Goal: Task Accomplishment & Management: Manage account settings

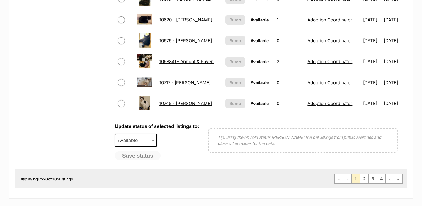
scroll to position [465, 0]
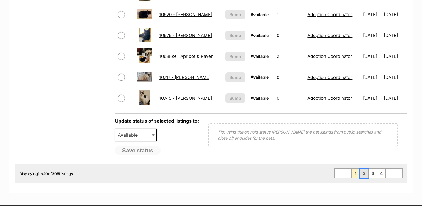
click at [367, 174] on link "2" at bounding box center [364, 173] width 8 height 9
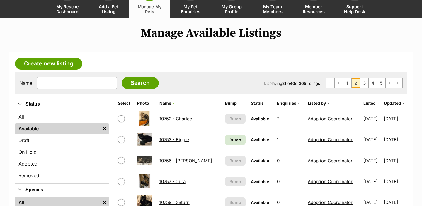
scroll to position [64, 0]
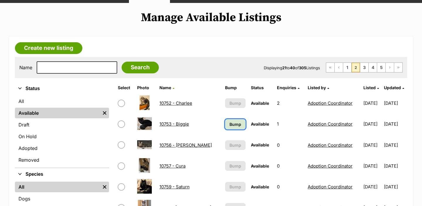
click at [230, 125] on span "Bump" at bounding box center [236, 124] width 12 height 6
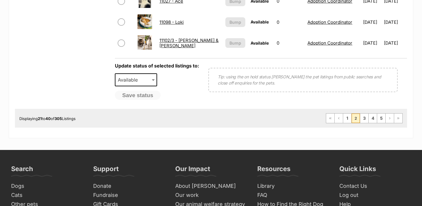
scroll to position [528, 0]
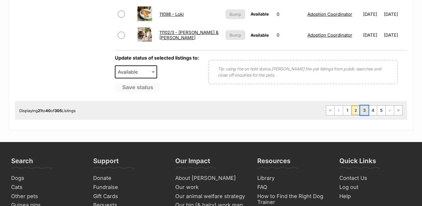
click at [366, 112] on link "3" at bounding box center [364, 110] width 8 height 9
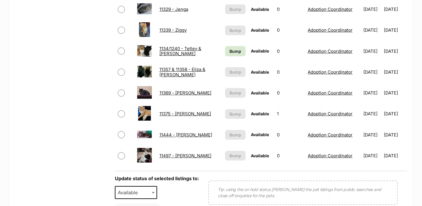
scroll to position [400, 0]
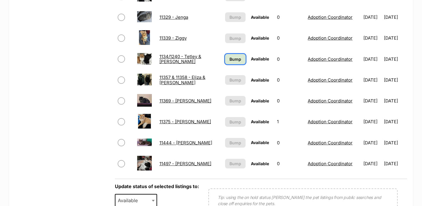
click at [232, 62] on span "Bump" at bounding box center [236, 59] width 12 height 6
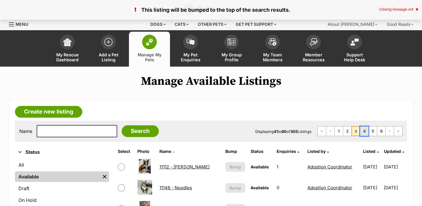
click at [363, 130] on link "4" at bounding box center [364, 130] width 8 height 9
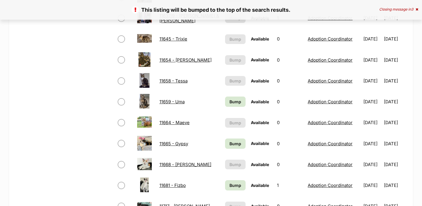
scroll to position [319, 0]
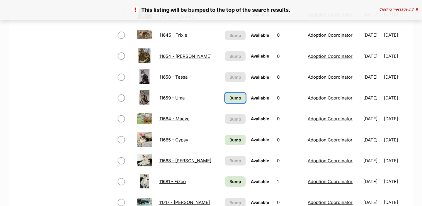
click at [230, 98] on span "Bump" at bounding box center [236, 98] width 12 height 6
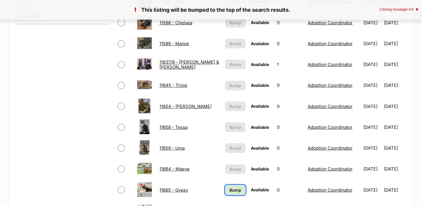
click at [228, 193] on link "Bump" at bounding box center [235, 190] width 21 height 10
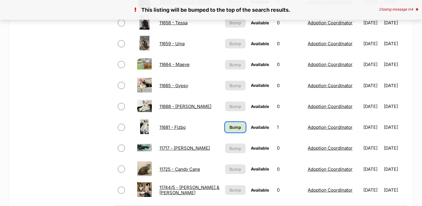
click at [231, 125] on span "Bump" at bounding box center [236, 127] width 12 height 6
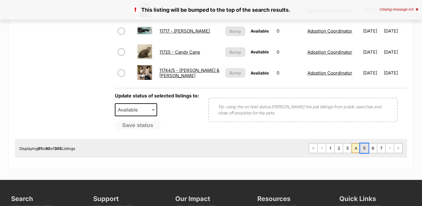
click at [362, 147] on link "5" at bounding box center [364, 147] width 8 height 9
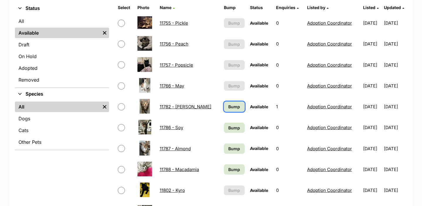
click at [228, 109] on span "Bump" at bounding box center [234, 106] width 12 height 6
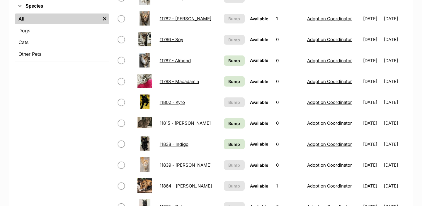
scroll to position [232, 0]
click at [225, 128] on link "Bump" at bounding box center [234, 123] width 21 height 10
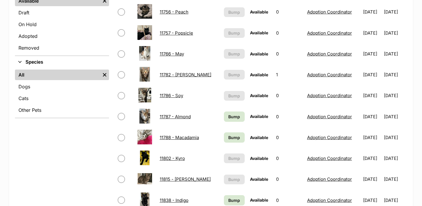
scroll to position [193, 0]
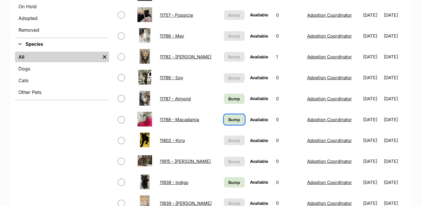
click at [228, 122] on span "Bump" at bounding box center [234, 119] width 12 height 6
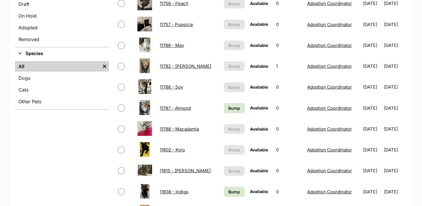
scroll to position [198, 0]
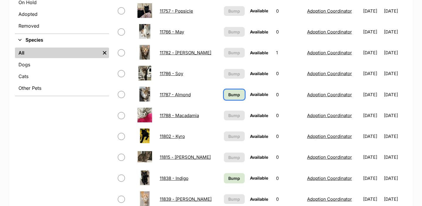
click at [228, 95] on span "Bump" at bounding box center [234, 94] width 12 height 6
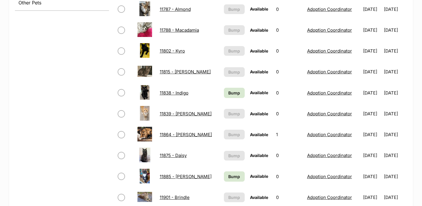
scroll to position [286, 0]
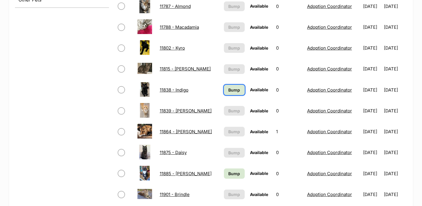
click at [228, 89] on span "Bump" at bounding box center [234, 90] width 12 height 6
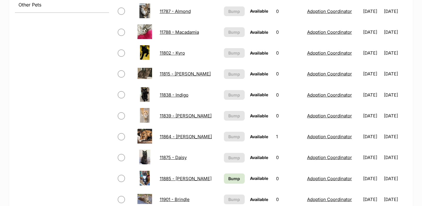
scroll to position [292, 0]
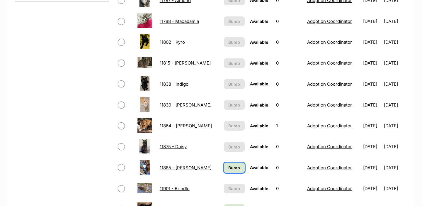
click at [228, 166] on span "Bump" at bounding box center [234, 167] width 12 height 6
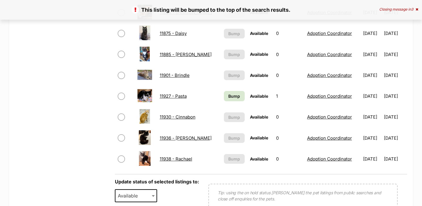
click at [222, 91] on td "Bump" at bounding box center [235, 96] width 26 height 20
click at [228, 96] on span "Bump" at bounding box center [234, 96] width 12 height 6
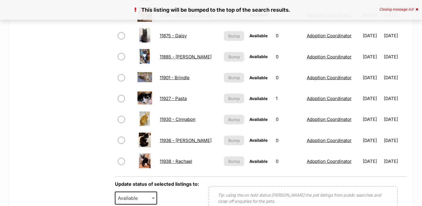
scroll to position [482, 0]
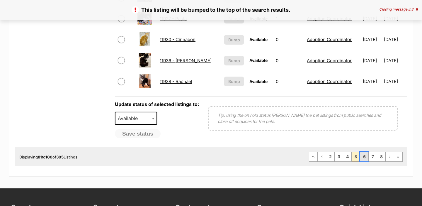
click at [362, 159] on link "6" at bounding box center [364, 156] width 8 height 9
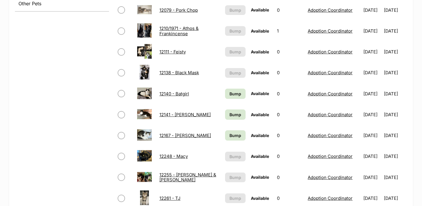
scroll to position [289, 0]
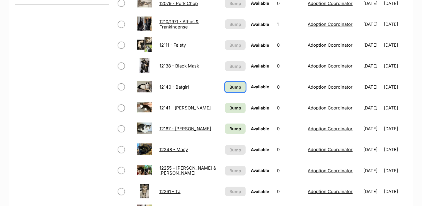
click at [230, 90] on link "Bump" at bounding box center [235, 87] width 21 height 10
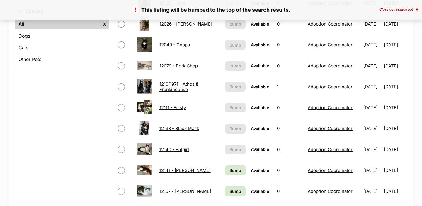
click at [226, 164] on td "Bump" at bounding box center [236, 170] width 26 height 20
click at [230, 171] on span "Bump" at bounding box center [236, 170] width 12 height 6
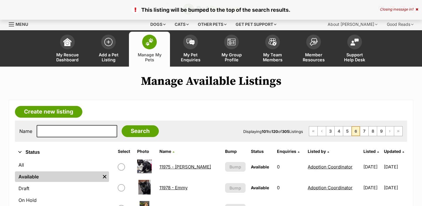
scroll to position [343, 0]
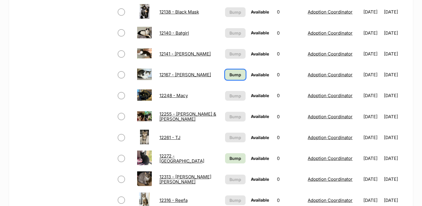
click at [225, 76] on link "Bump" at bounding box center [235, 74] width 21 height 10
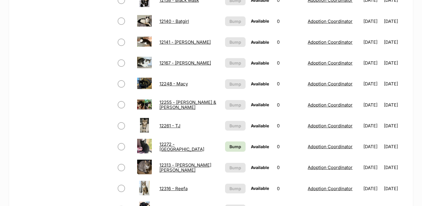
scroll to position [354, 0]
click at [230, 149] on span "Bump" at bounding box center [236, 147] width 12 height 6
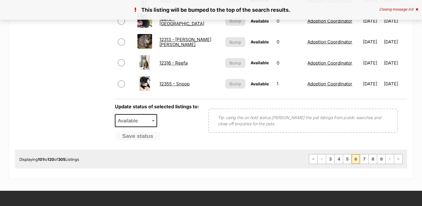
scroll to position [488, 0]
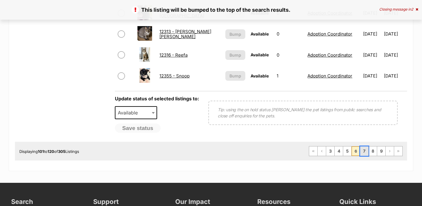
click at [364, 149] on link "7" at bounding box center [364, 150] width 8 height 9
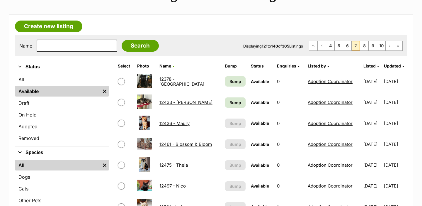
scroll to position [86, 0]
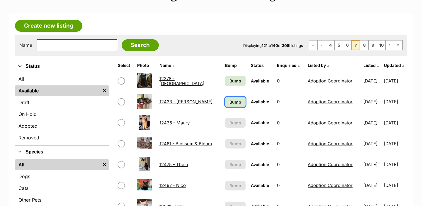
click at [231, 103] on span "Bump" at bounding box center [236, 102] width 12 height 6
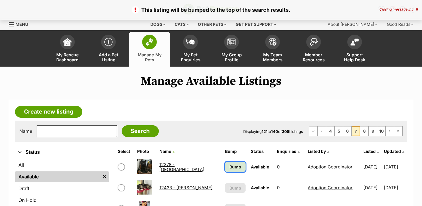
click at [230, 164] on span "Bump" at bounding box center [236, 167] width 12 height 6
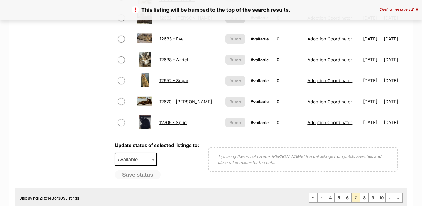
scroll to position [442, 0]
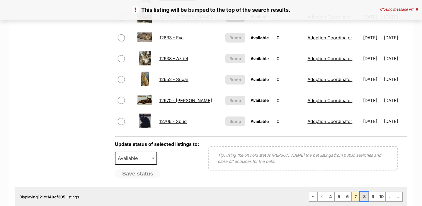
click at [363, 195] on link "8" at bounding box center [364, 196] width 8 height 9
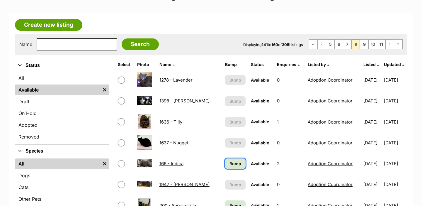
click at [233, 165] on span "Bump" at bounding box center [236, 163] width 12 height 6
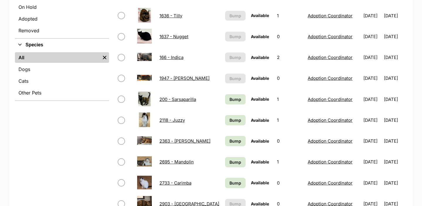
scroll to position [196, 0]
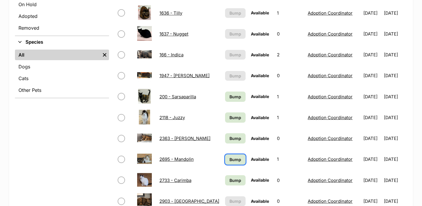
click at [230, 159] on span "Bump" at bounding box center [236, 159] width 12 height 6
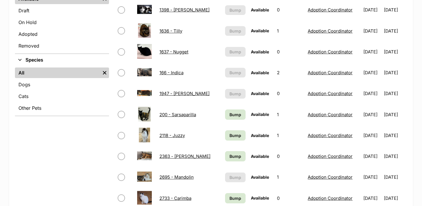
scroll to position [178, 0]
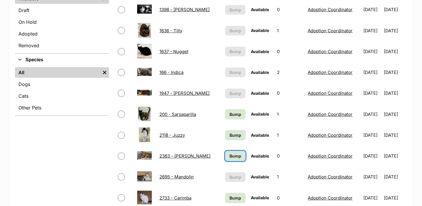
click at [230, 156] on span "Bump" at bounding box center [236, 156] width 12 height 6
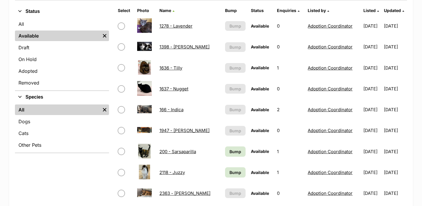
scroll to position [140, 0]
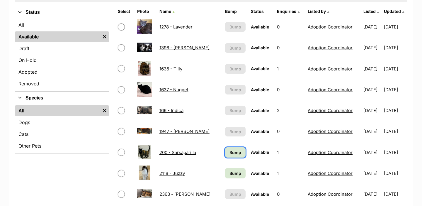
click at [230, 153] on span "Bump" at bounding box center [236, 152] width 12 height 6
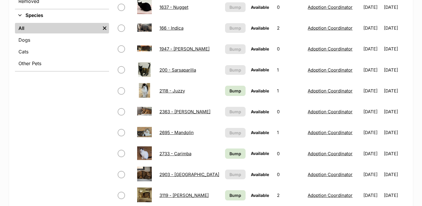
scroll to position [222, 0]
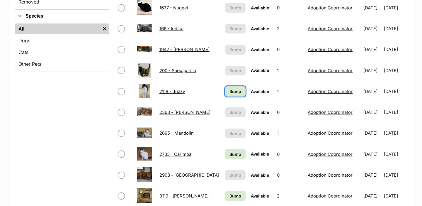
click at [230, 94] on span "Bump" at bounding box center [236, 91] width 12 height 6
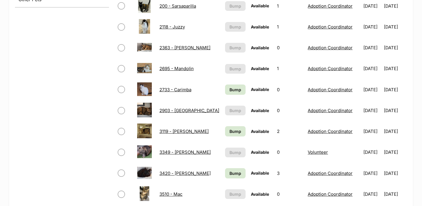
scroll to position [289, 0]
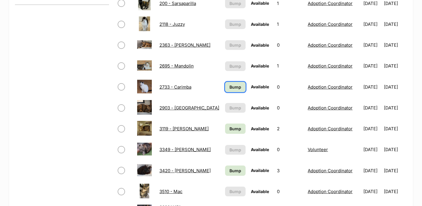
click at [230, 89] on span "Bump" at bounding box center [236, 87] width 12 height 6
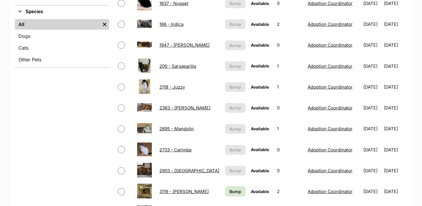
scroll to position [351, 0]
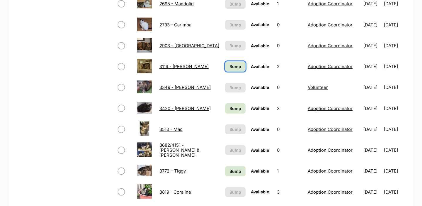
click at [231, 63] on span "Bump" at bounding box center [236, 66] width 12 height 6
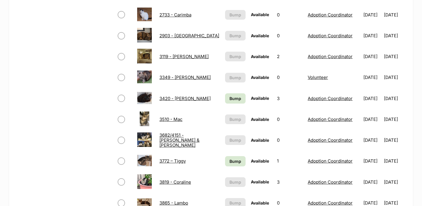
scroll to position [368, 0]
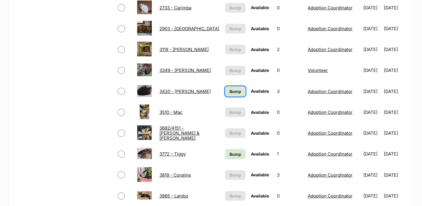
click at [230, 90] on span "Bump" at bounding box center [236, 91] width 12 height 6
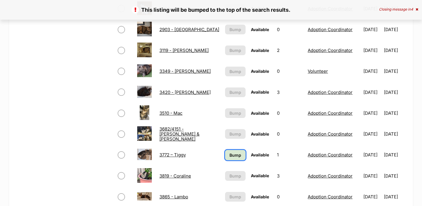
scroll to position [367, 0]
click at [230, 152] on span "Bump" at bounding box center [236, 155] width 12 height 6
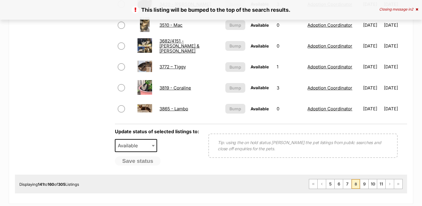
scroll to position [455, 0]
click at [365, 181] on link "9" at bounding box center [364, 183] width 8 height 9
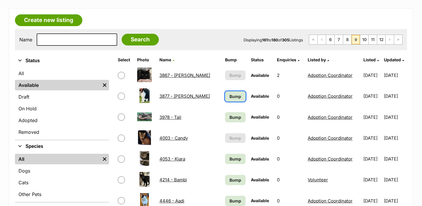
click at [230, 97] on span "Bump" at bounding box center [236, 96] width 12 height 6
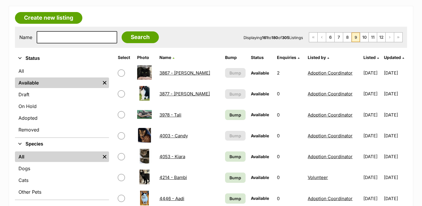
scroll to position [202, 0]
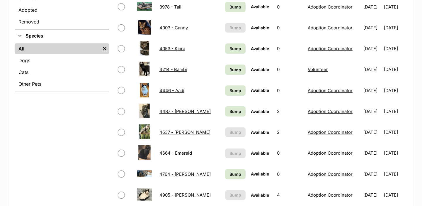
click at [224, 97] on td "Bump" at bounding box center [236, 90] width 26 height 20
click at [230, 92] on span "Bump" at bounding box center [236, 90] width 12 height 6
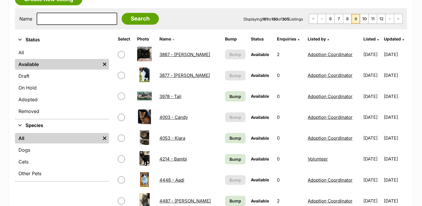
scroll to position [135, 0]
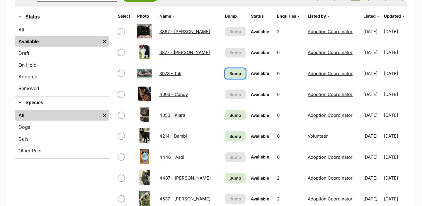
click at [230, 75] on span "Bump" at bounding box center [236, 73] width 12 height 6
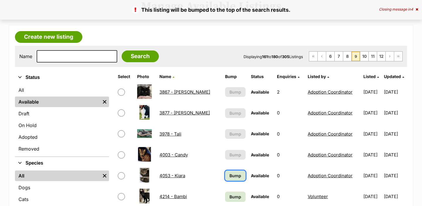
click at [230, 174] on span "Bump" at bounding box center [236, 175] width 12 height 6
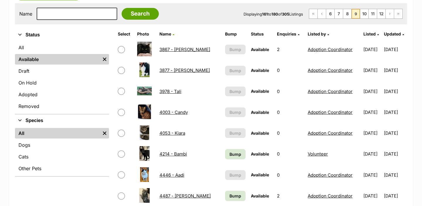
scroll to position [118, 0]
click at [229, 160] on td "Bump" at bounding box center [236, 153] width 26 height 20
click at [237, 156] on link "Bump" at bounding box center [235, 154] width 21 height 10
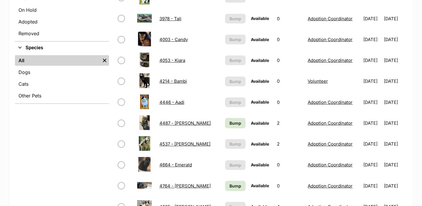
scroll to position [203, 0]
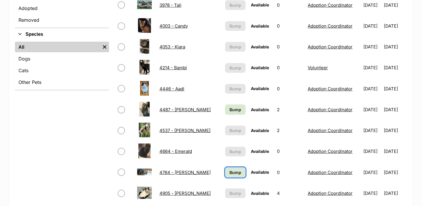
click at [232, 173] on span "Bump" at bounding box center [236, 172] width 12 height 6
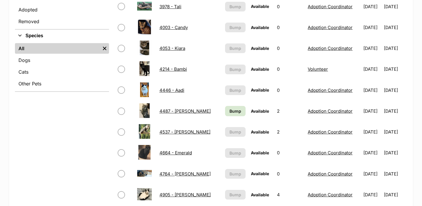
scroll to position [233, 0]
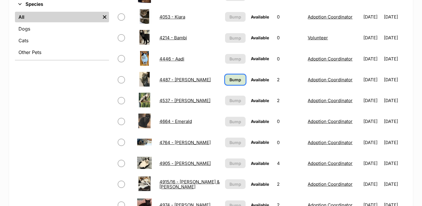
click at [226, 83] on link "Bump" at bounding box center [235, 79] width 21 height 10
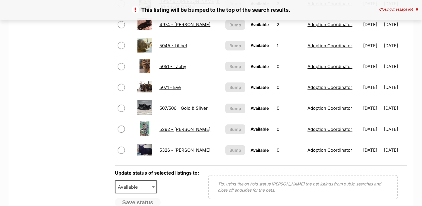
scroll to position [471, 0]
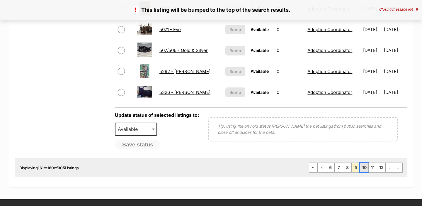
click at [366, 169] on link "10" at bounding box center [364, 167] width 8 height 9
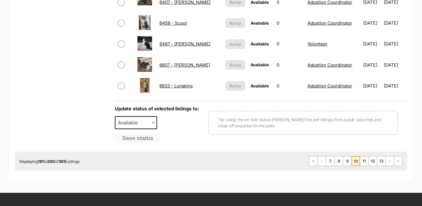
scroll to position [478, 0]
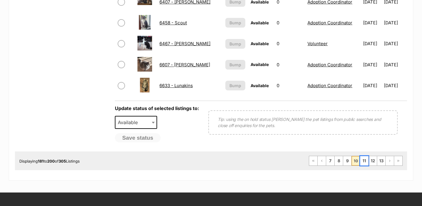
click at [366, 162] on link "11" at bounding box center [364, 160] width 8 height 9
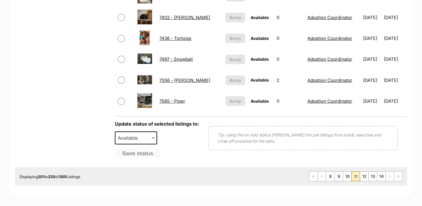
scroll to position [473, 0]
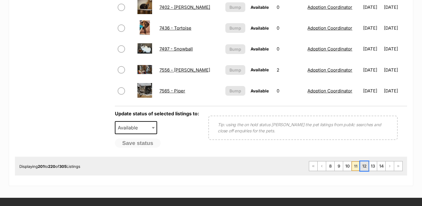
click at [364, 165] on link "12" at bounding box center [364, 165] width 8 height 9
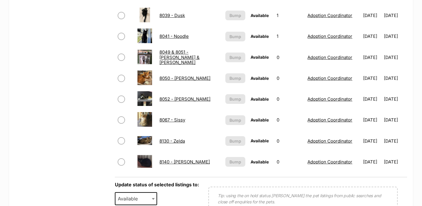
scroll to position [466, 0]
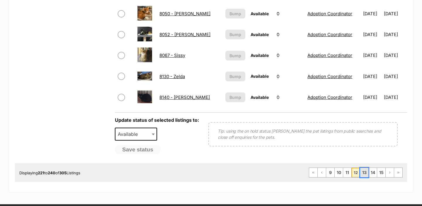
click at [362, 176] on link "13" at bounding box center [364, 172] width 8 height 9
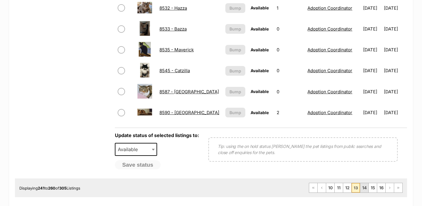
scroll to position [451, 0]
click at [365, 185] on link "14" at bounding box center [364, 187] width 8 height 9
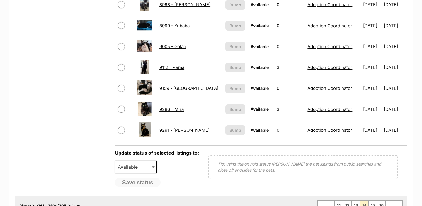
scroll to position [444, 0]
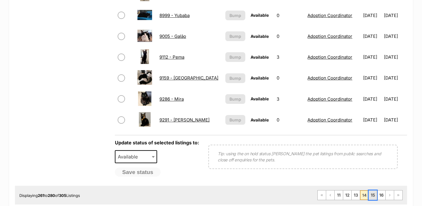
click at [370, 195] on link "15" at bounding box center [373, 194] width 8 height 9
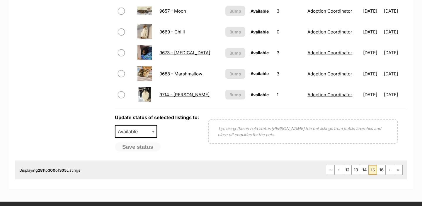
scroll to position [469, 0]
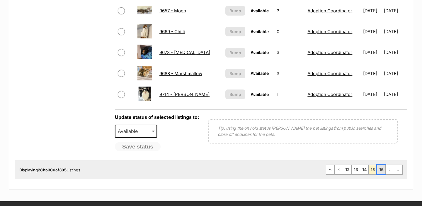
click at [379, 172] on link "16" at bounding box center [381, 169] width 8 height 9
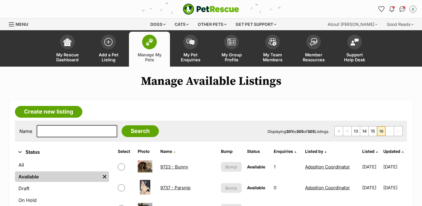
click at [161, 42] on link "Manage My Pets" at bounding box center [149, 49] width 41 height 35
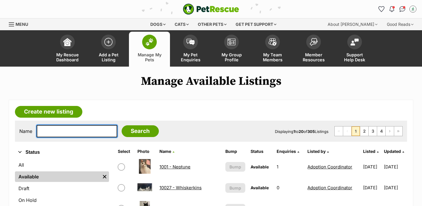
click at [74, 128] on input "text" at bounding box center [77, 131] width 81 height 12
type input "ZIG"
click at [122, 125] on input "Search" at bounding box center [140, 131] width 37 height 12
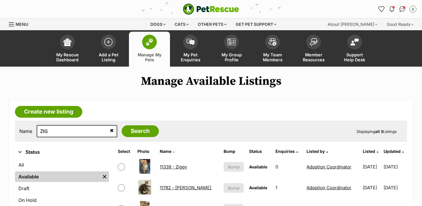
click at [179, 186] on link "11782 - [PERSON_NAME]" at bounding box center [186, 188] width 52 height 6
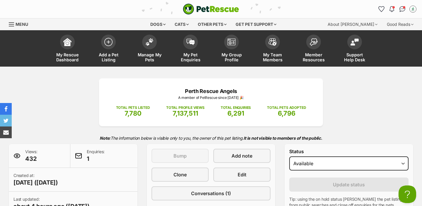
click at [158, 57] on span "Manage My Pets" at bounding box center [149, 57] width 26 height 10
